Goal: Transaction & Acquisition: Subscribe to service/newsletter

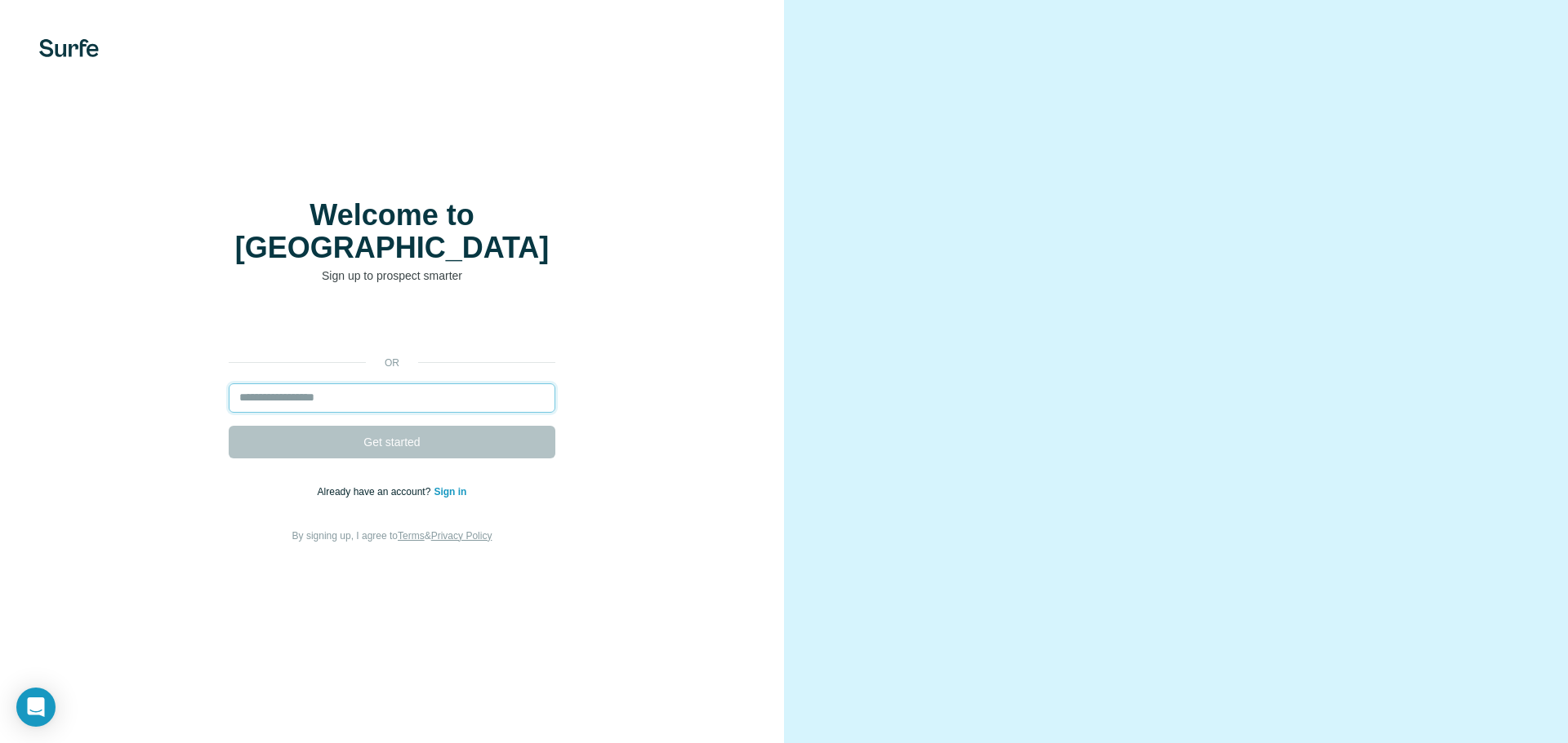
click at [349, 383] on input "email" at bounding box center [392, 398] width 326 height 30
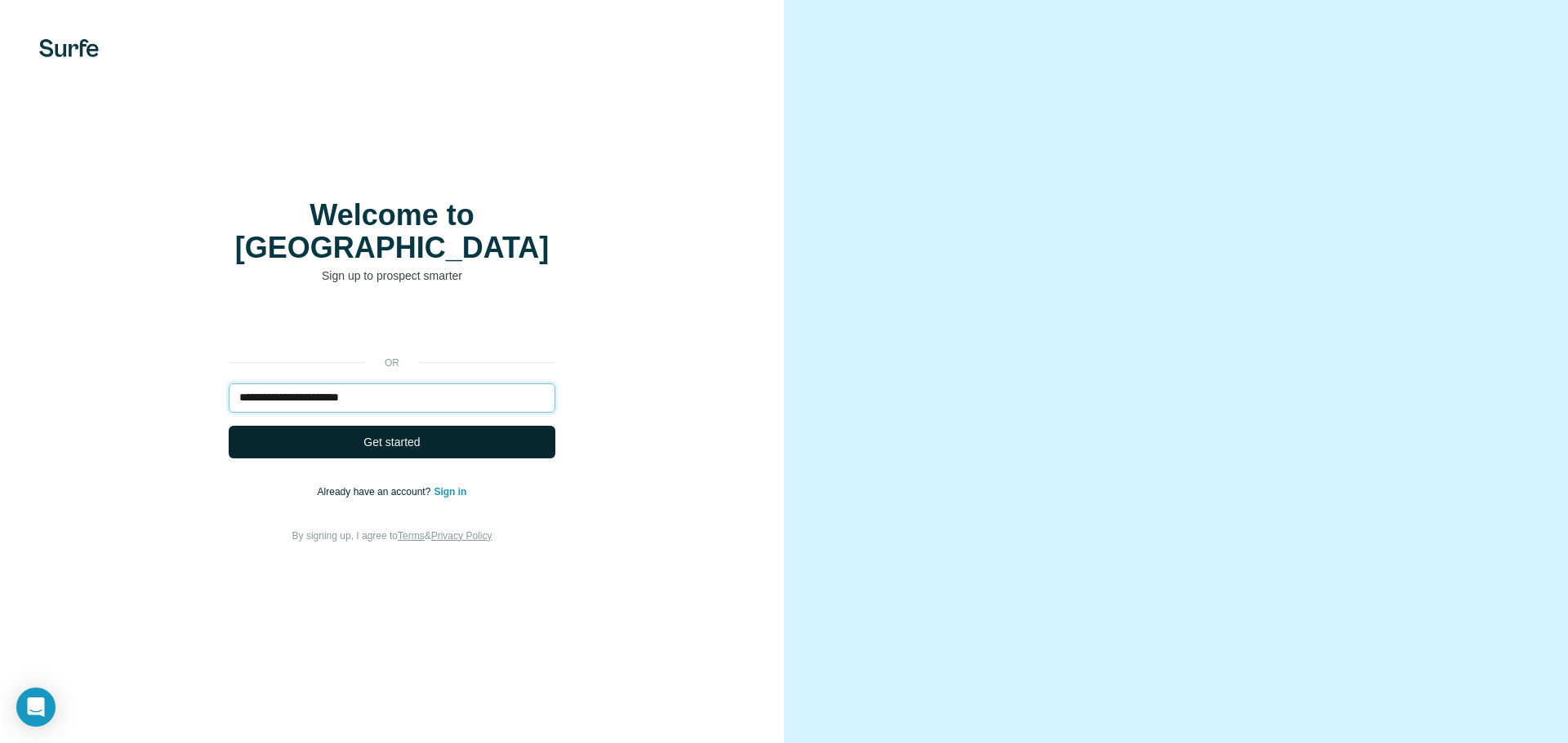
type input "**********"
click at [460, 426] on button "Get started" at bounding box center [392, 442] width 326 height 33
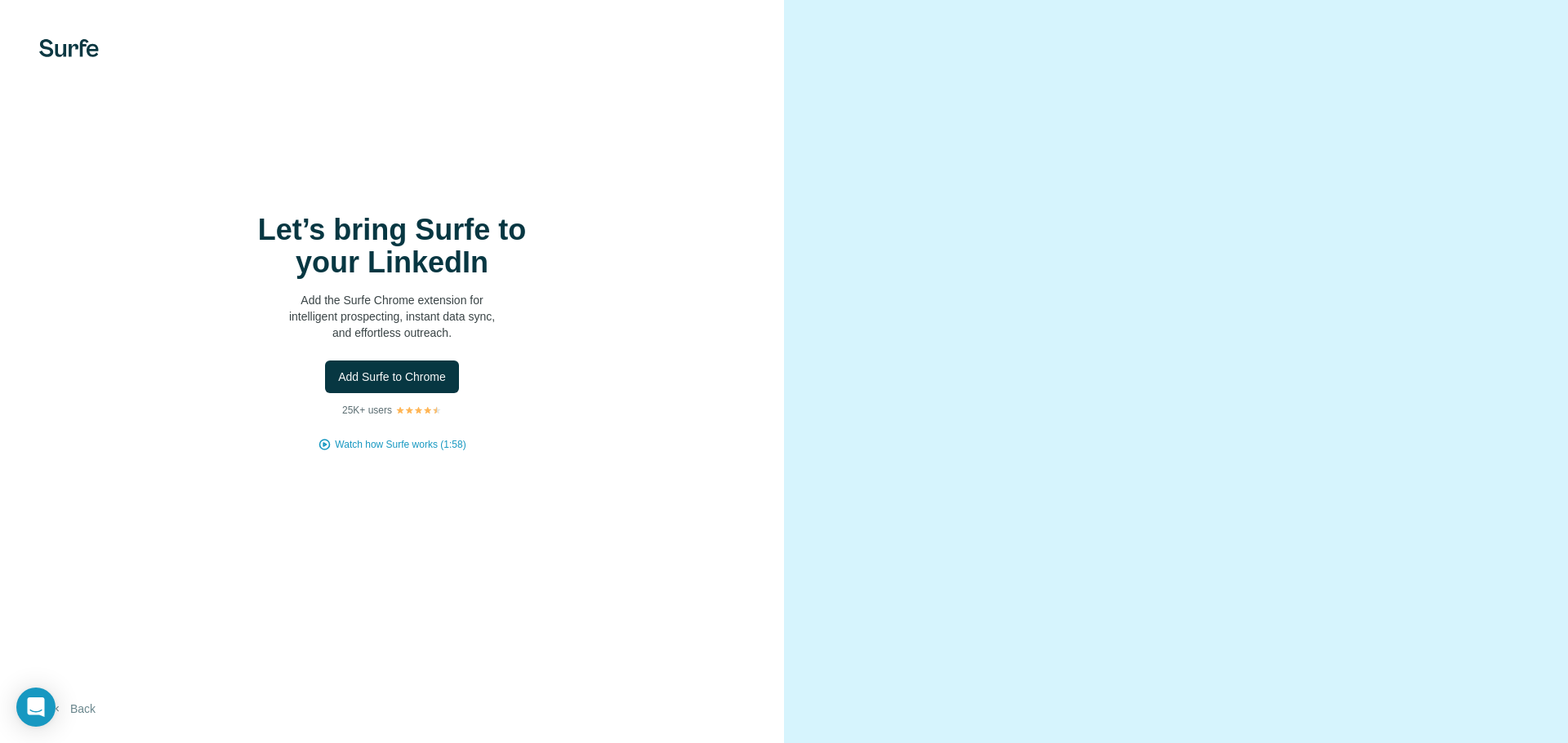
click at [93, 714] on button "Back" at bounding box center [73, 709] width 68 height 30
